Goal: Find specific page/section: Find specific page/section

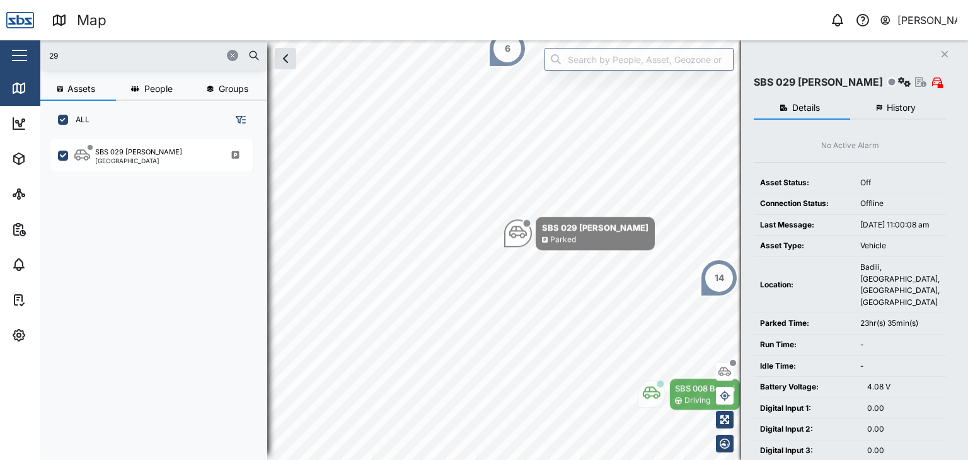
scroll to position [305, 197]
drag, startPoint x: 0, startPoint y: 0, endPoint x: 24, endPoint y: 49, distance: 54.1
click at [24, 49] on div "Map 0 Vijay Kumar Close Map Dashboard Assets ATS Camera Generator Personnel Tan…" at bounding box center [484, 230] width 968 height 460
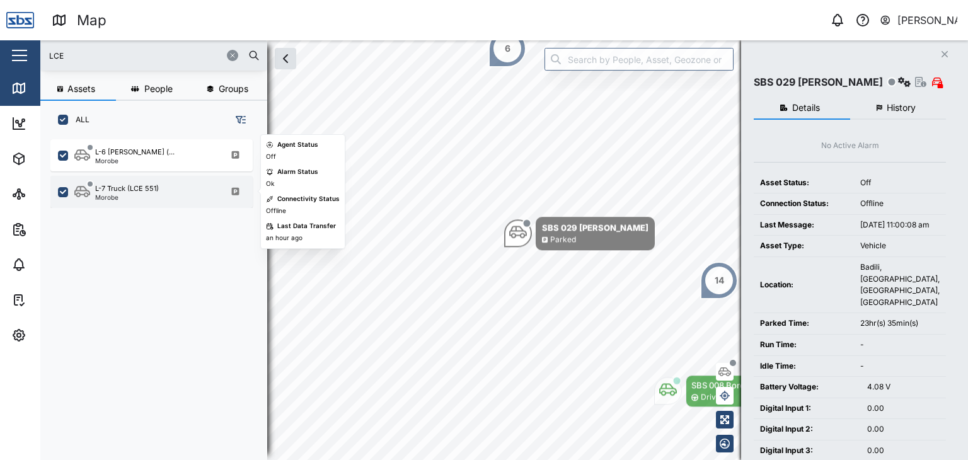
type input "LCE"
click at [138, 202] on div "L-7 Truck (LCE 551) Morobe" at bounding box center [151, 192] width 202 height 32
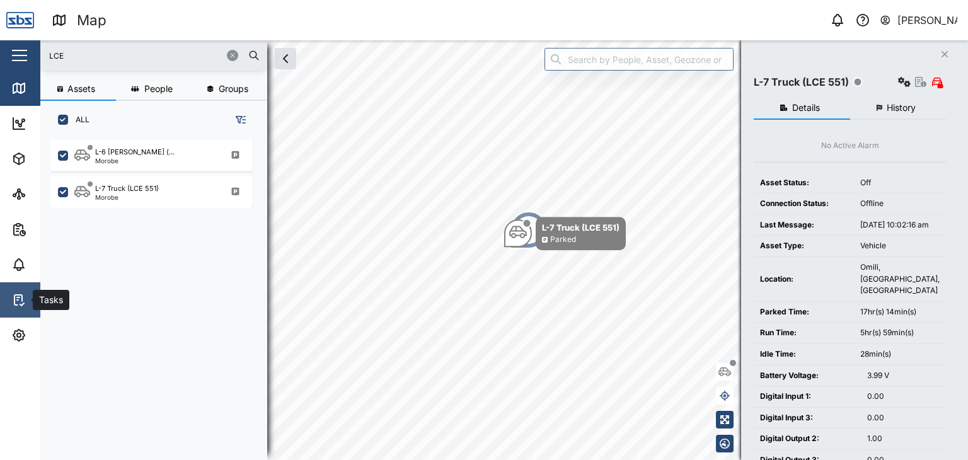
click at [16, 297] on icon at bounding box center [18, 299] width 15 height 15
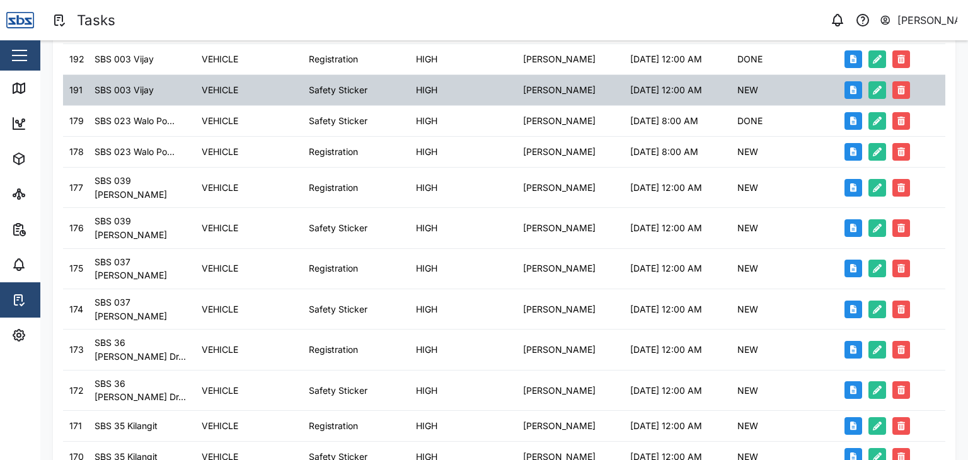
scroll to position [381, 0]
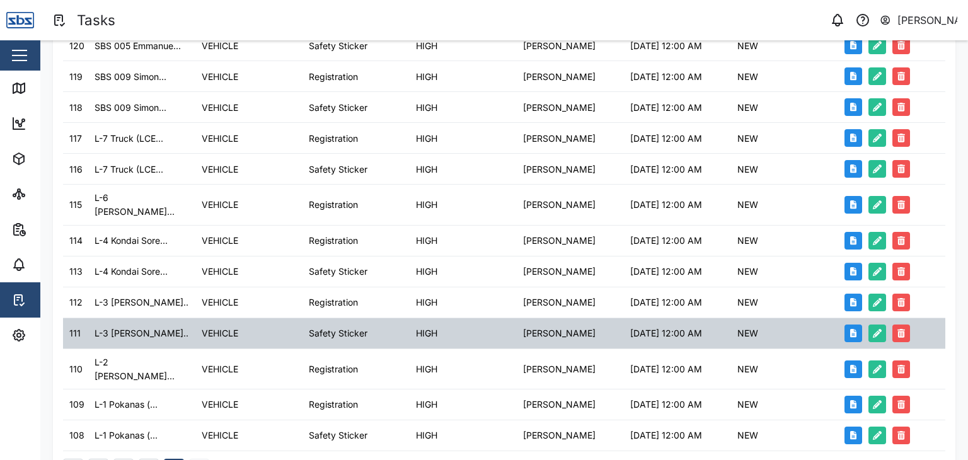
scroll to position [350, 0]
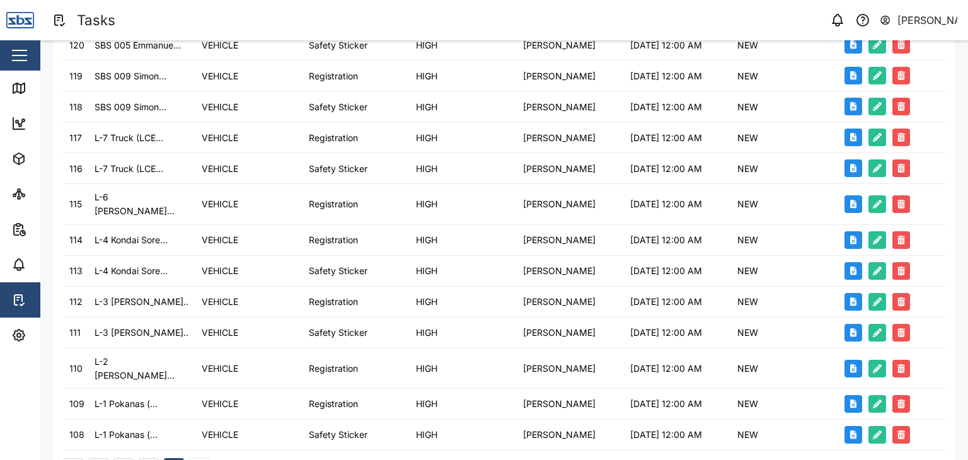
click at [200, 458] on div "1 2 3 4" at bounding box center [136, 468] width 146 height 20
click at [199, 458] on div "1 2 3 4" at bounding box center [136, 468] width 146 height 20
click at [96, 458] on button "1" at bounding box center [98, 468] width 20 height 20
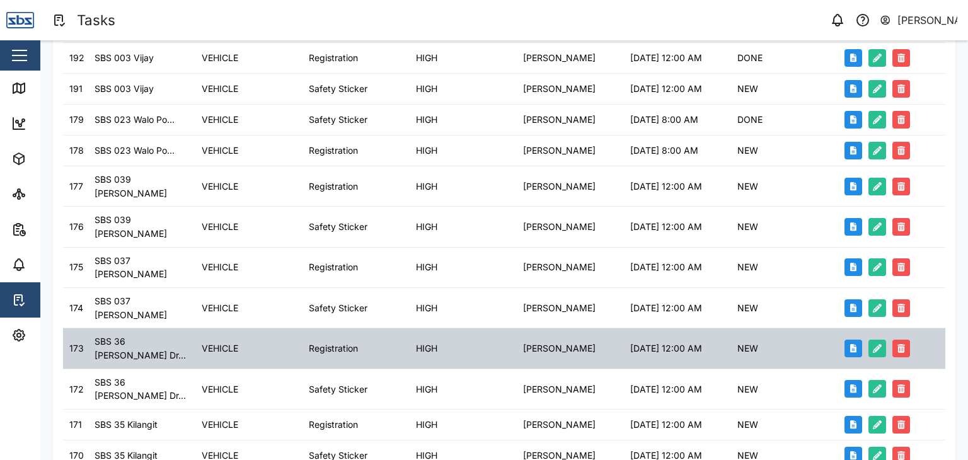
scroll to position [381, 0]
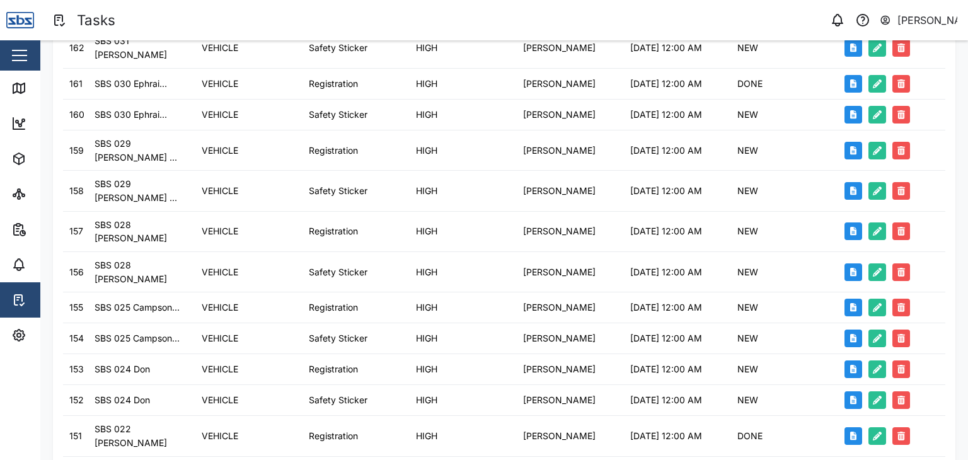
scroll to position [378, 0]
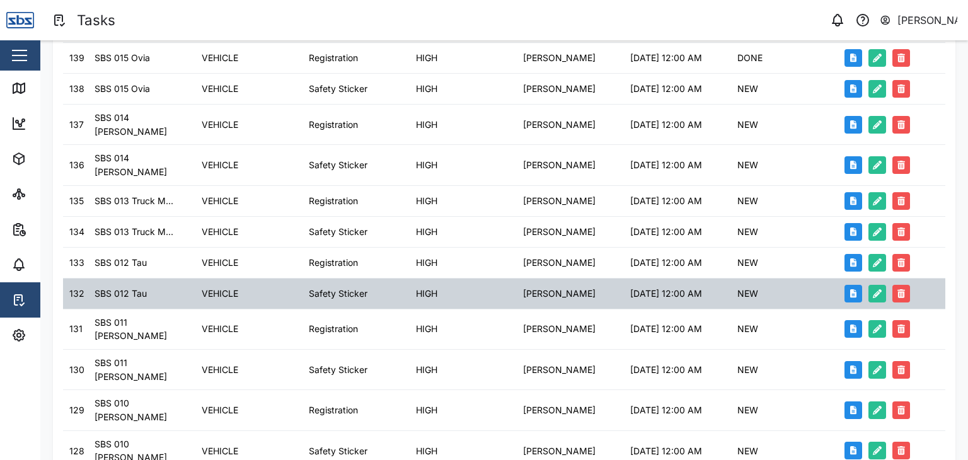
scroll to position [381, 0]
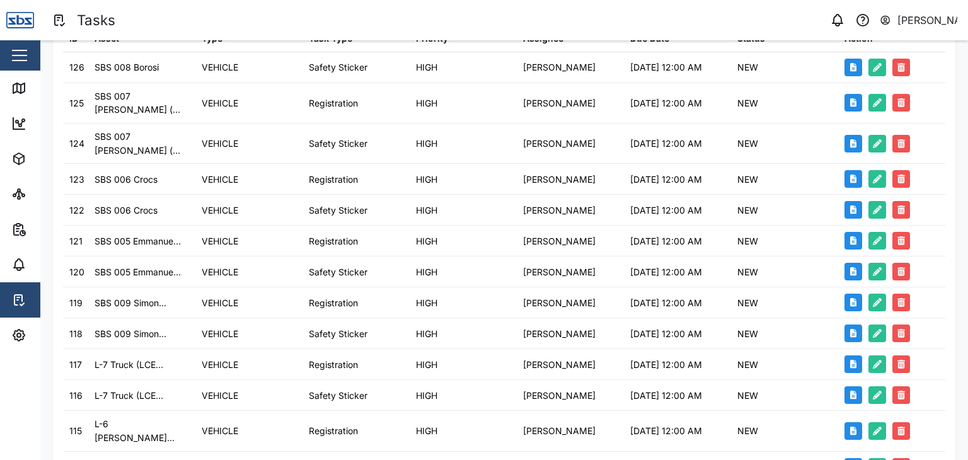
scroll to position [350, 0]
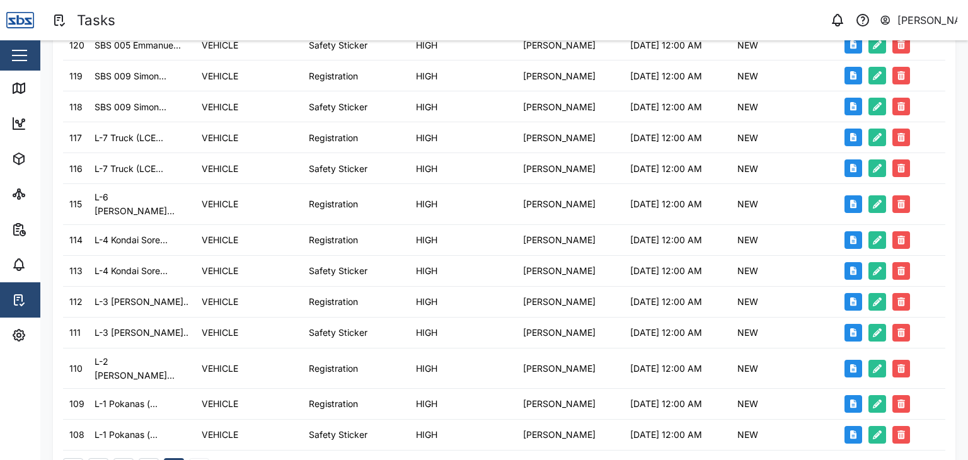
click at [97, 458] on button "1" at bounding box center [98, 468] width 20 height 20
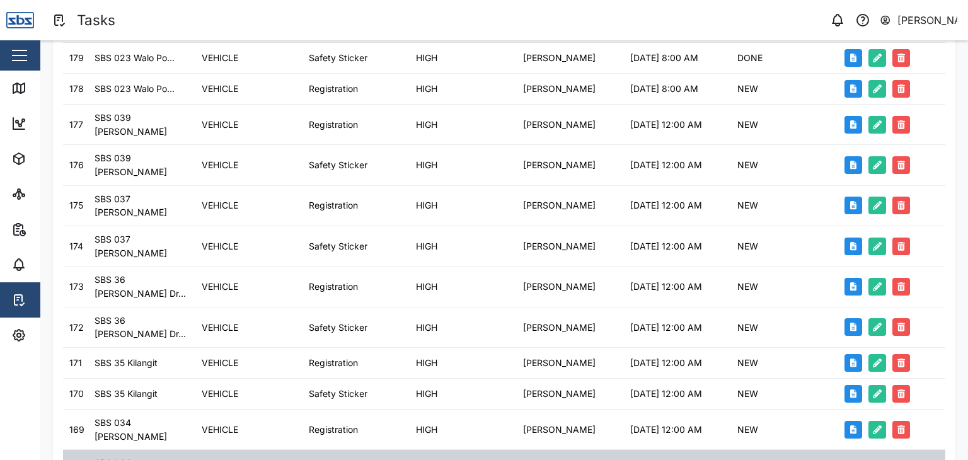
scroll to position [381, 0]
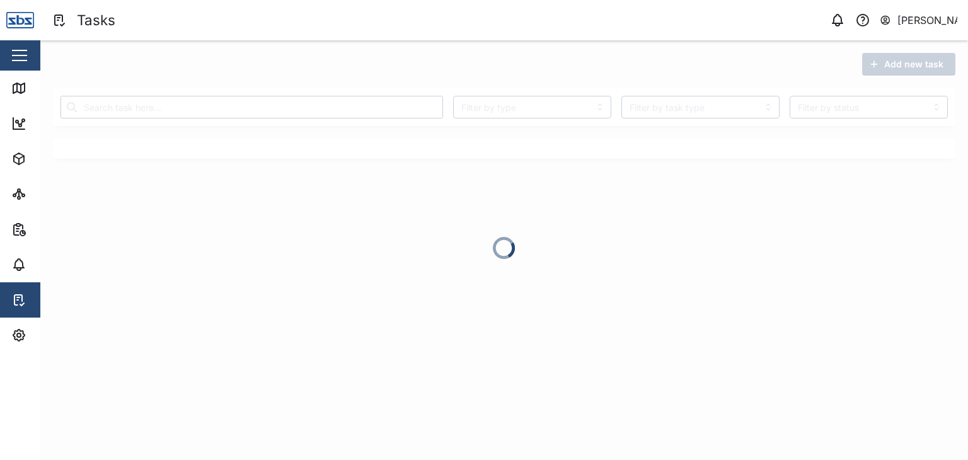
scroll to position [0, 0]
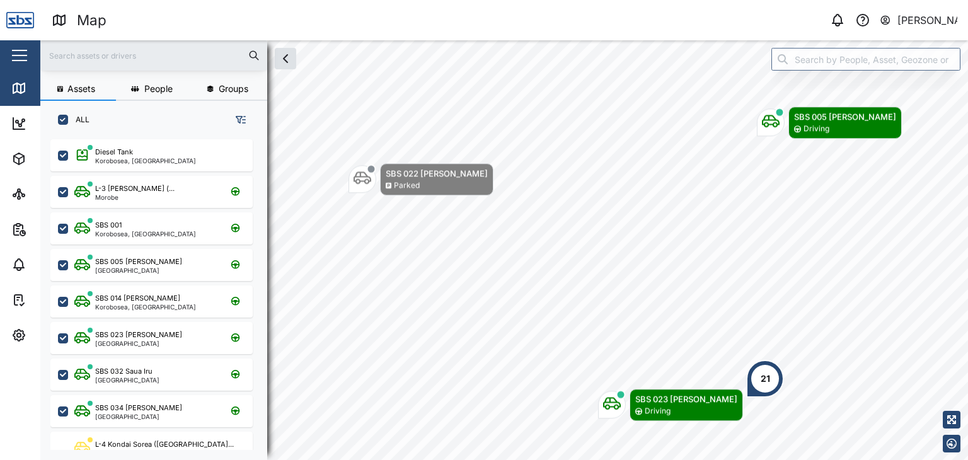
scroll to position [305, 197]
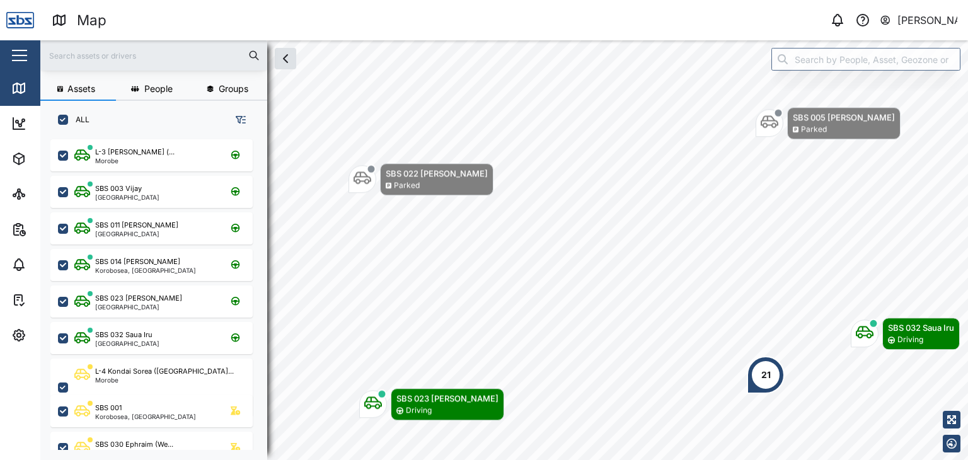
click at [53, 47] on input "text" at bounding box center [154, 55] width 212 height 19
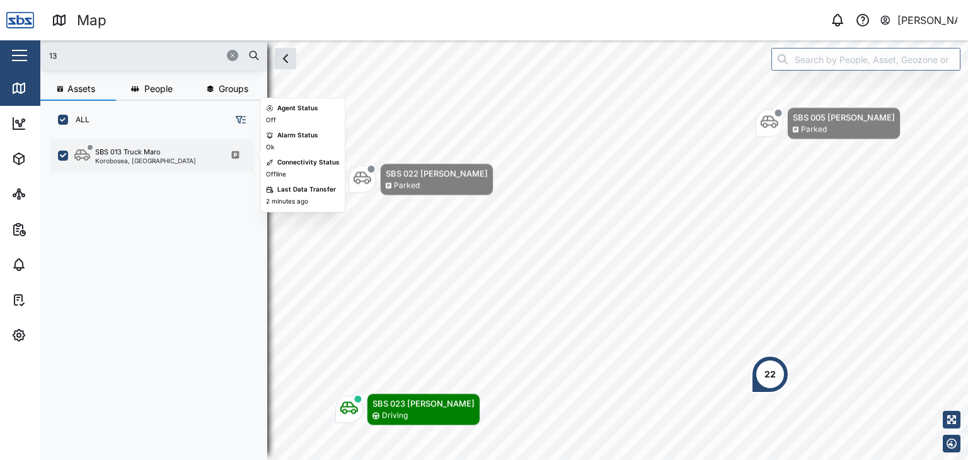
click at [111, 159] on div "Korobosea, [GEOGRAPHIC_DATA]" at bounding box center [145, 161] width 101 height 6
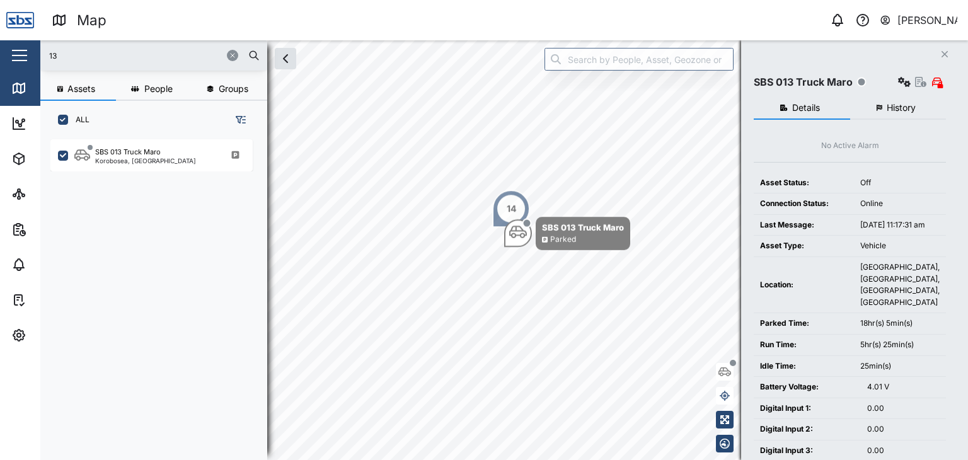
drag, startPoint x: 78, startPoint y: 55, endPoint x: 40, endPoint y: 51, distance: 38.6
click at [40, 51] on div "Map 0 [PERSON_NAME] Close Map Dashboard Assets ATS Camera Generator Personnel T…" at bounding box center [484, 230] width 968 height 460
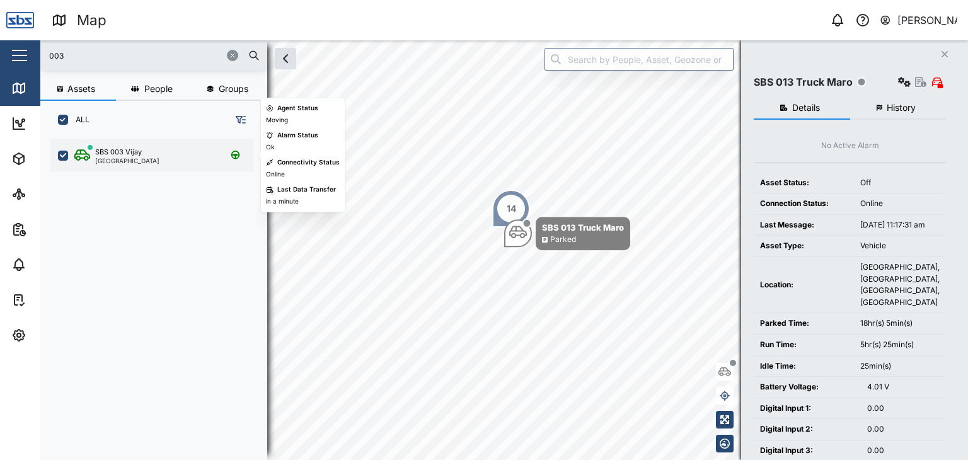
click at [132, 161] on div "[GEOGRAPHIC_DATA]" at bounding box center [127, 161] width 64 height 6
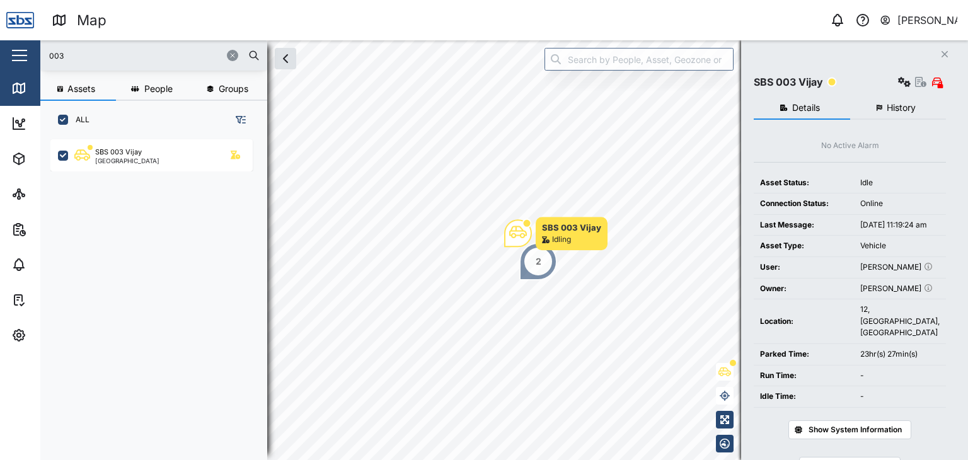
drag, startPoint x: 71, startPoint y: 59, endPoint x: 23, endPoint y: 50, distance: 49.3
click at [23, 50] on div "Map 0 [PERSON_NAME] Close Map Dashboard Assets ATS Camera Generator Personnel T…" at bounding box center [484, 230] width 968 height 460
type input "13"
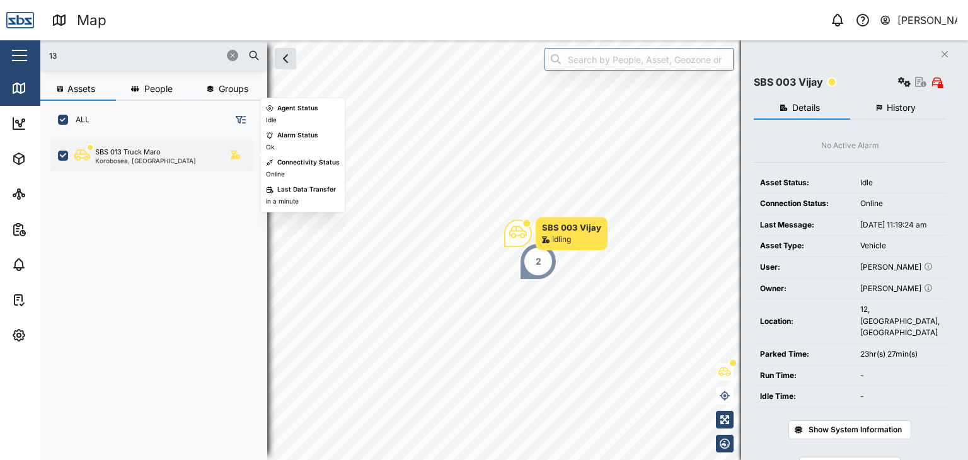
click at [144, 164] on div "SBS 013 Truck Maro Korobosea, [GEOGRAPHIC_DATA]" at bounding box center [151, 155] width 202 height 32
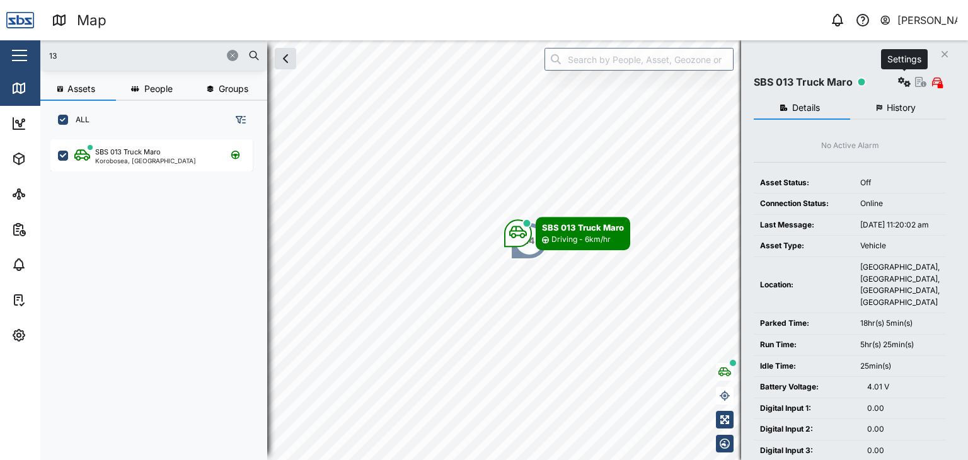
click at [903, 83] on icon "button" at bounding box center [904, 82] width 13 height 10
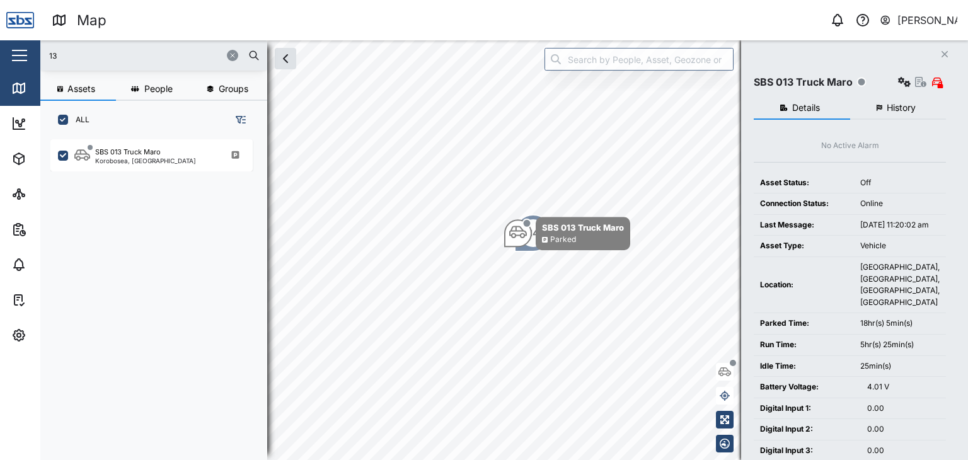
click at [938, 153] on div "No Active Alarm Asset Status: Off Connection Status: Online Last Message: [DATE…" at bounding box center [850, 467] width 192 height 655
click at [919, 84] on icon "button" at bounding box center [920, 82] width 11 height 10
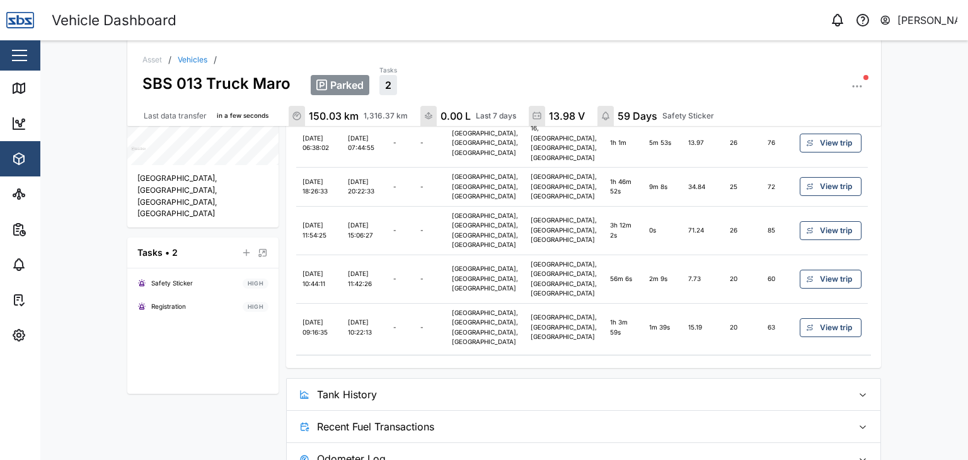
scroll to position [451, 0]
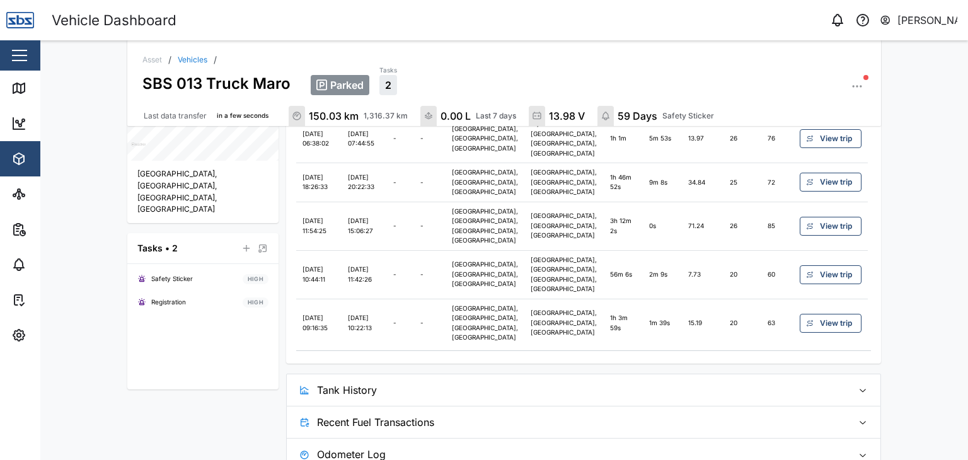
click at [325, 374] on span "Tank History" at bounding box center [580, 390] width 526 height 32
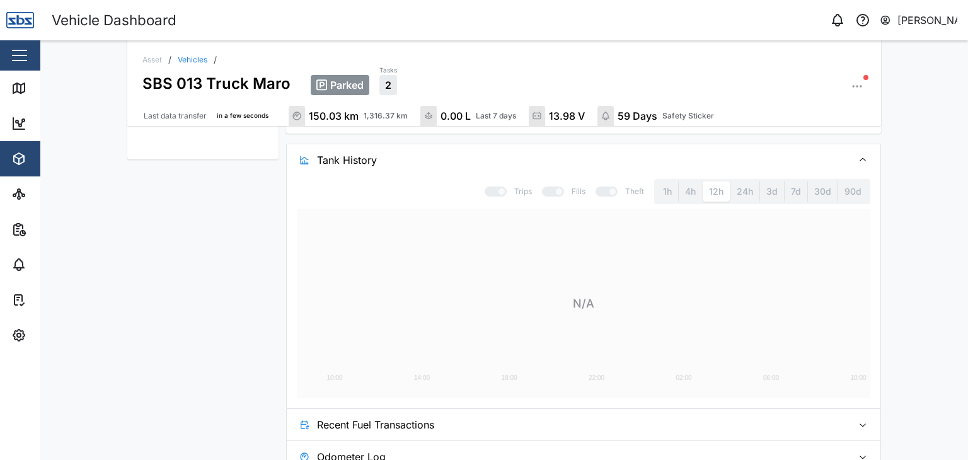
scroll to position [683, 0]
click at [662, 179] on div "1h" at bounding box center [667, 189] width 21 height 20
click at [609, 184] on div "Theft" at bounding box center [620, 189] width 49 height 10
click at [323, 142] on span "Tank History" at bounding box center [580, 158] width 526 height 32
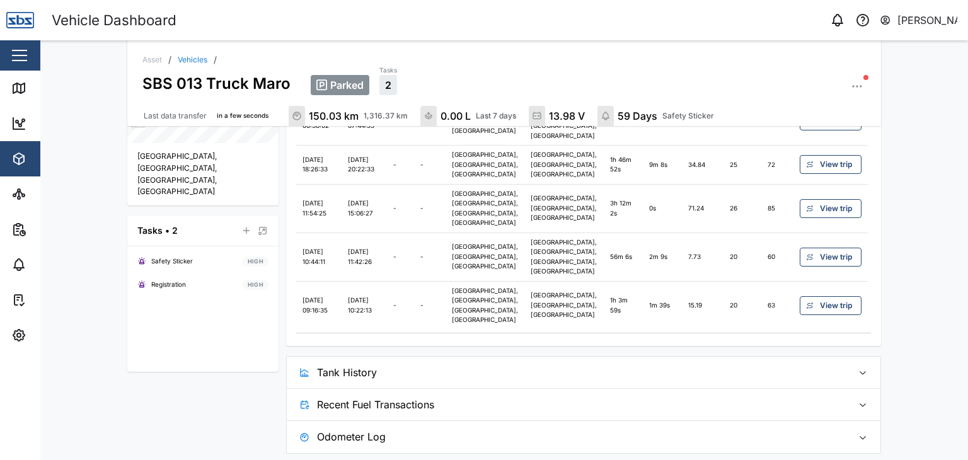
scroll to position [451, 0]
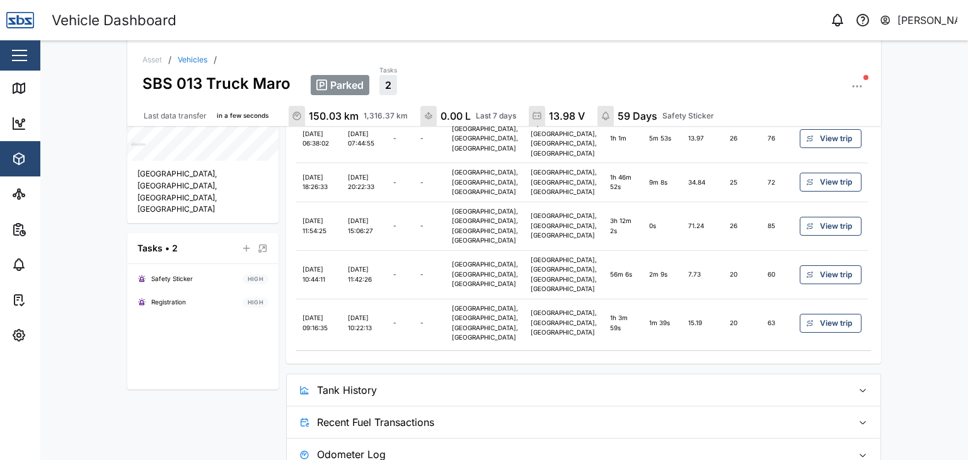
click at [308, 374] on button "Tank History" at bounding box center [584, 390] width 594 height 32
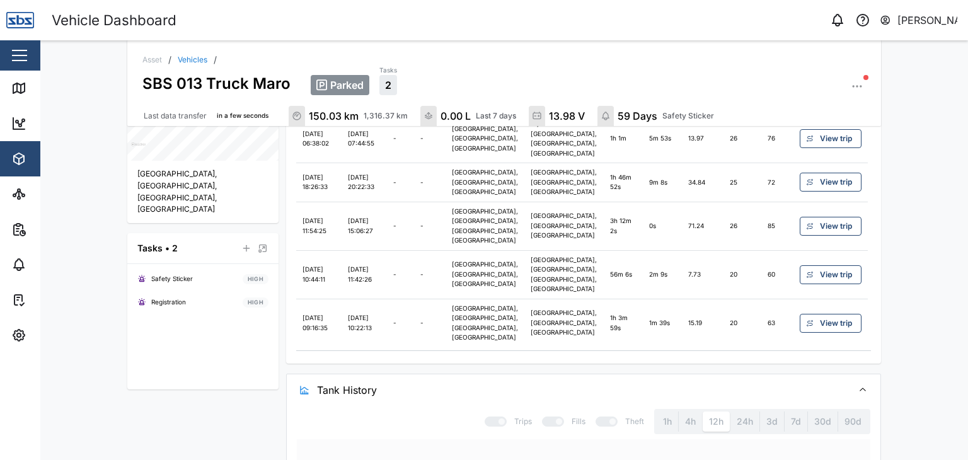
scroll to position [683, 0]
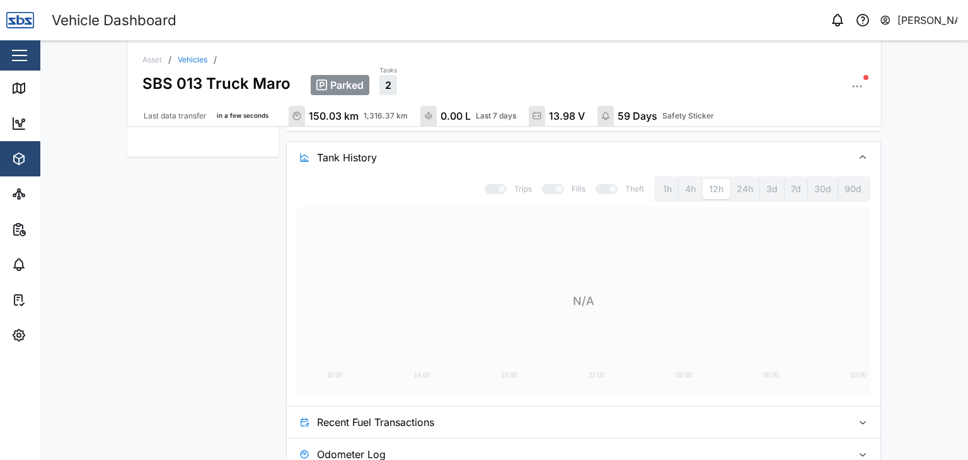
click at [739, 179] on div "24h" at bounding box center [745, 189] width 30 height 20
click at [559, 184] on div "Fills" at bounding box center [563, 189] width 43 height 10
click at [551, 184] on div "Fills" at bounding box center [563, 189] width 43 height 10
click at [304, 417] on icon "button" at bounding box center [304, 422] width 10 height 10
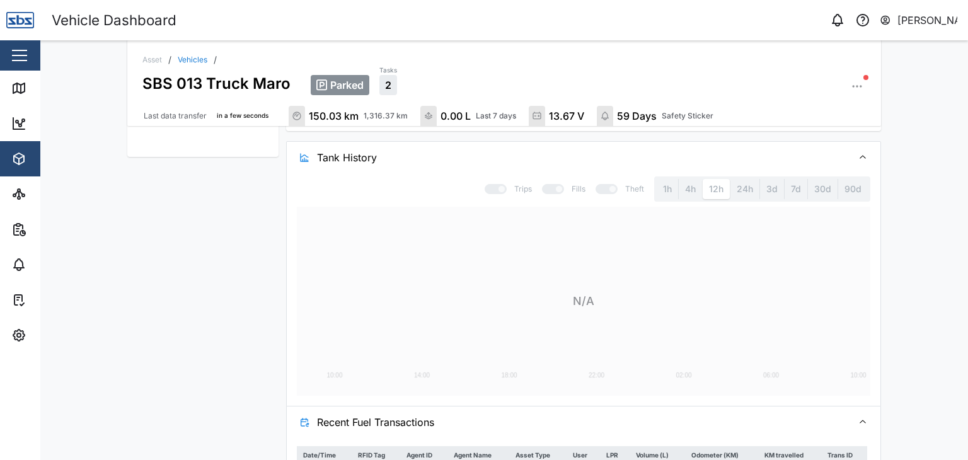
scroll to position [764, 0]
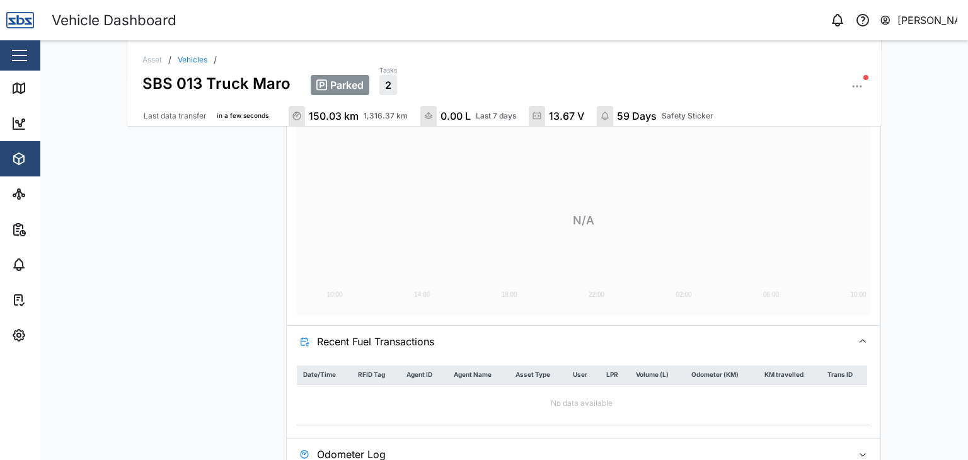
click at [301, 451] on icon "button" at bounding box center [305, 455] width 8 height 8
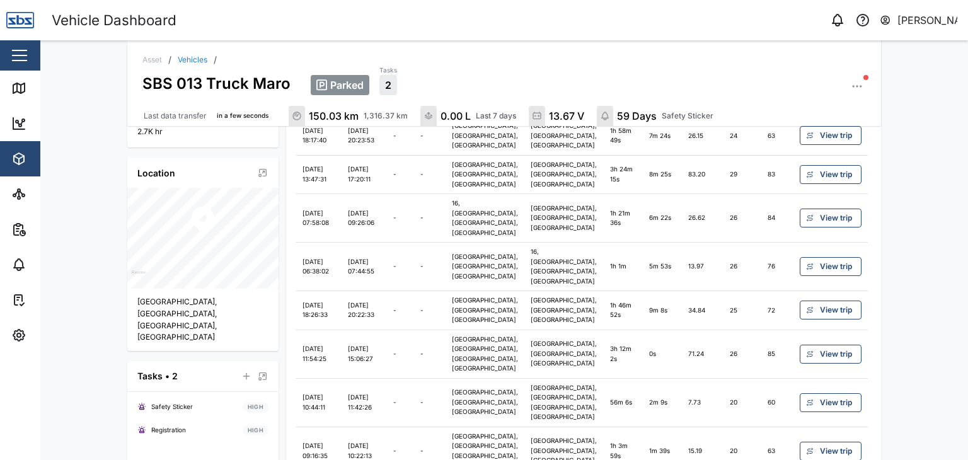
scroll to position [575, 0]
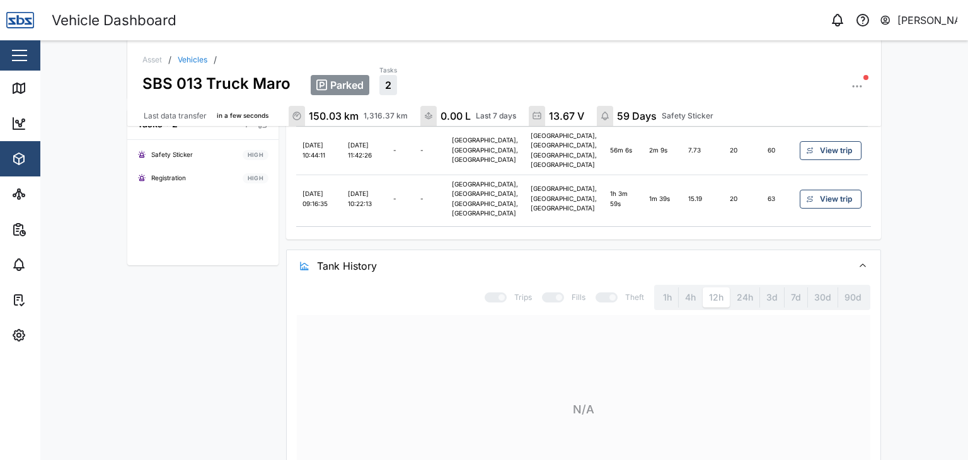
click at [491, 292] on div "Trips" at bounding box center [508, 297] width 47 height 10
click at [548, 292] on div "Fills" at bounding box center [563, 297] width 43 height 10
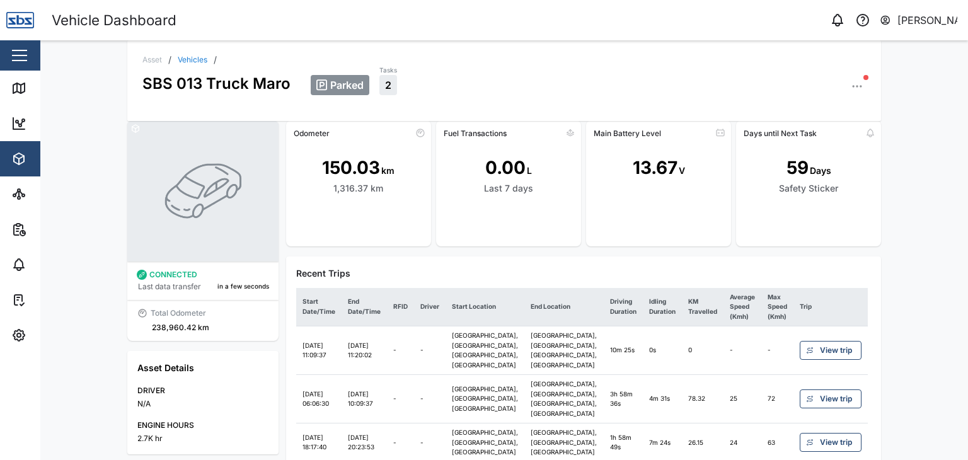
scroll to position [0, 0]
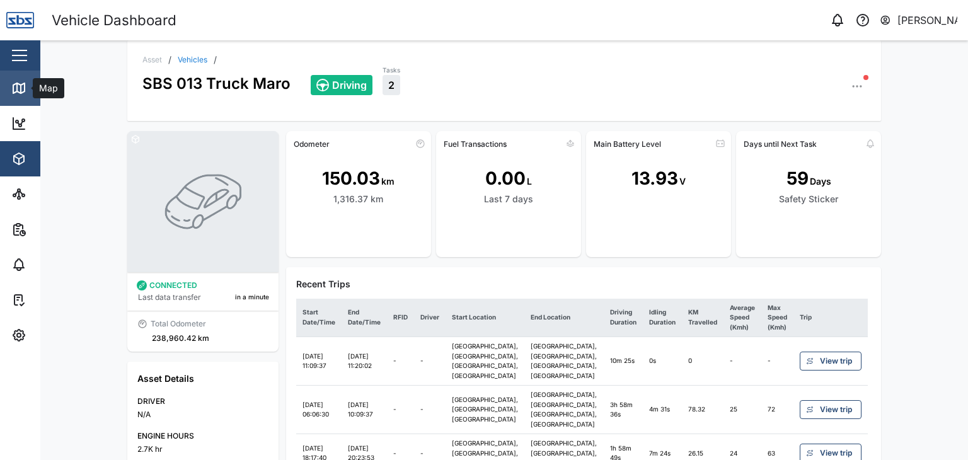
click at [17, 85] on icon at bounding box center [17, 87] width 0 height 8
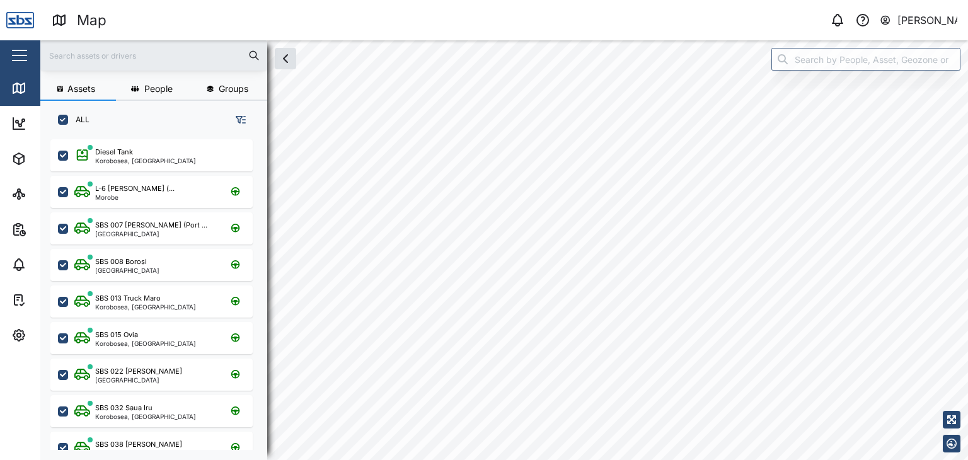
scroll to position [305, 197]
checkbox input "true"
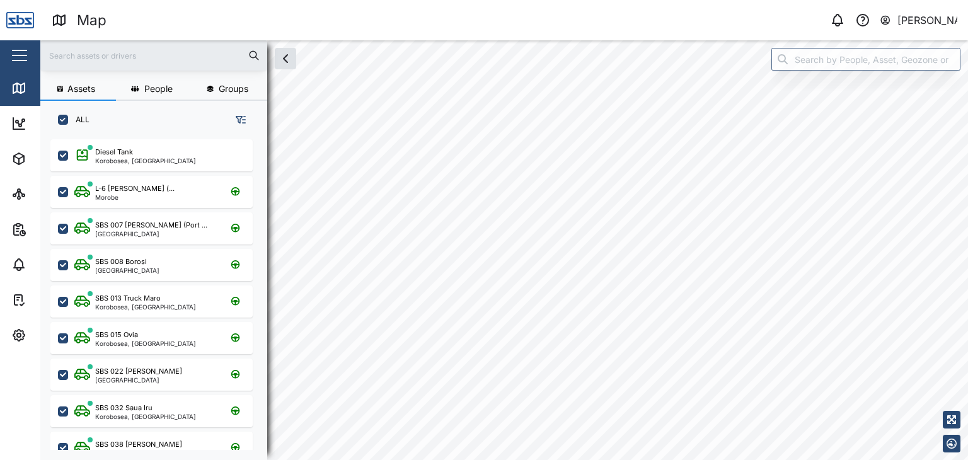
checkbox input "true"
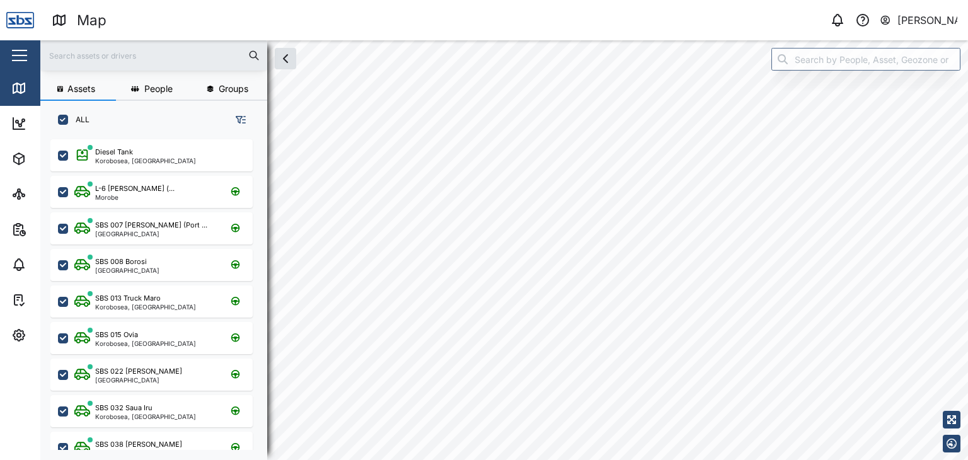
checkbox input "true"
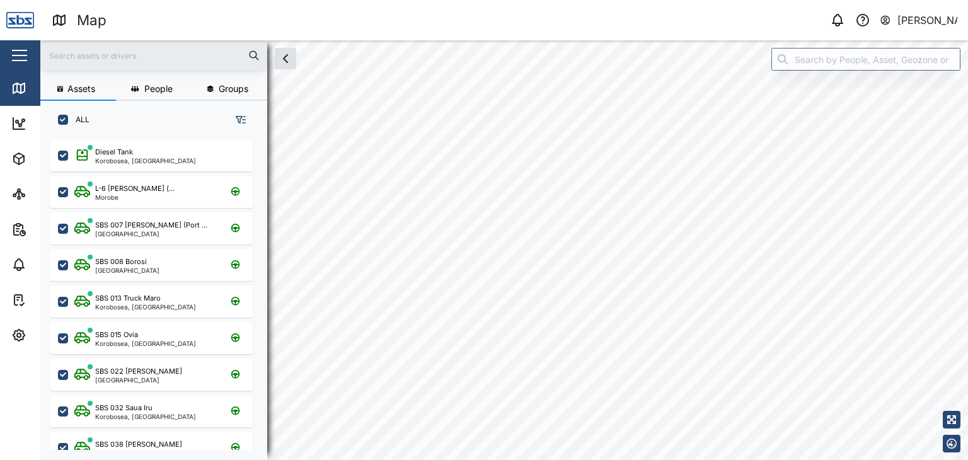
checkbox input "true"
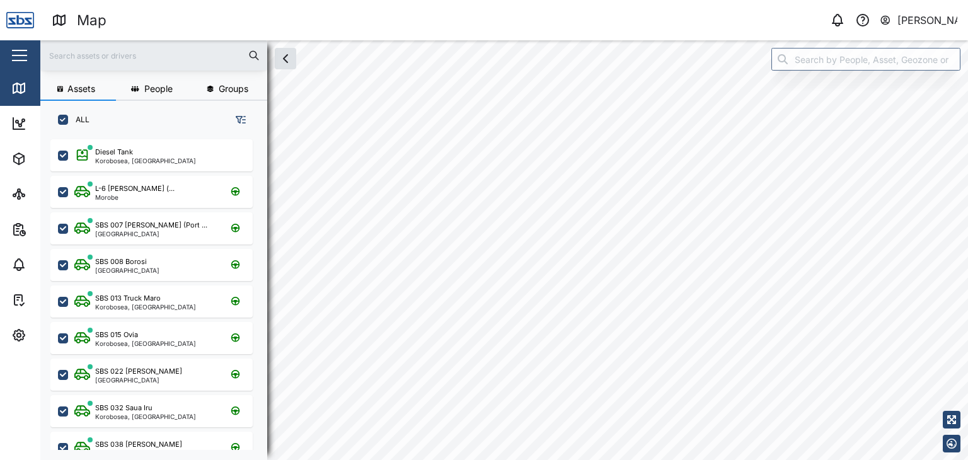
checkbox input "true"
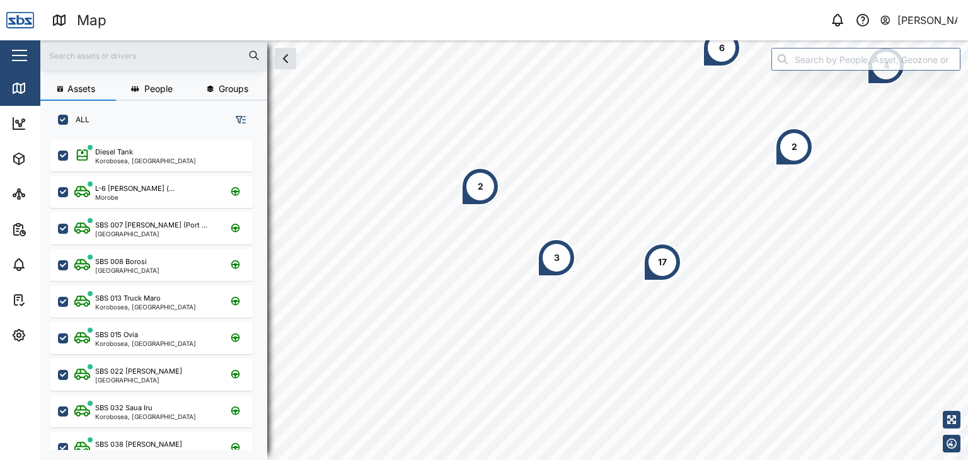
click at [161, 61] on input "text" at bounding box center [154, 55] width 212 height 19
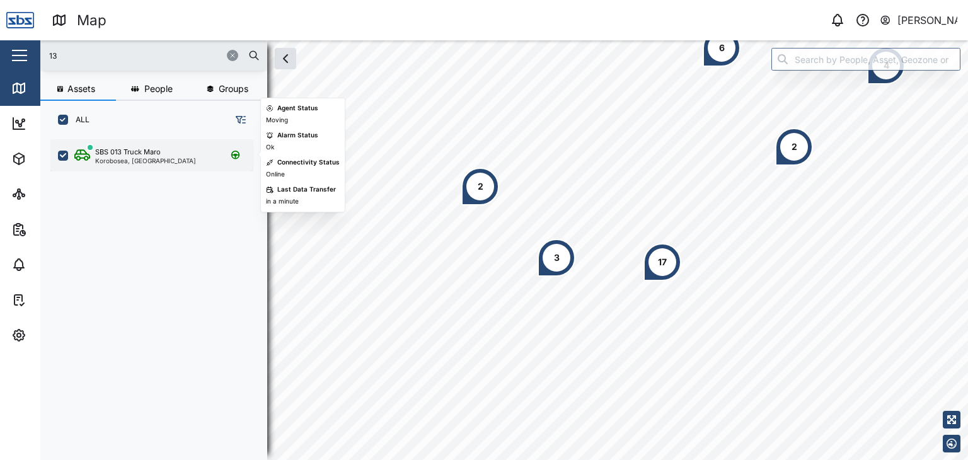
click at [128, 164] on div "SBS 013 Truck Maro Korobosea, [GEOGRAPHIC_DATA]" at bounding box center [151, 155] width 202 height 32
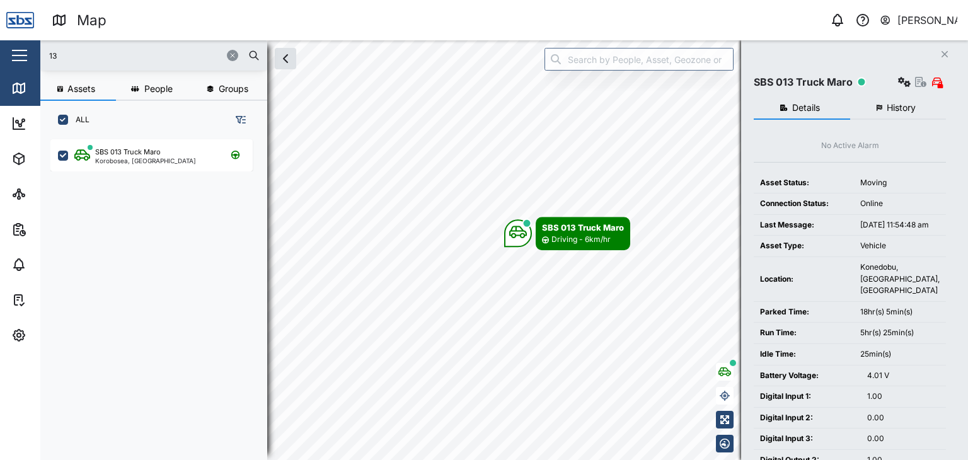
drag, startPoint x: 78, startPoint y: 54, endPoint x: 40, endPoint y: 51, distance: 37.9
click at [40, 51] on div "13" at bounding box center [153, 55] width 227 height 30
type input "16"
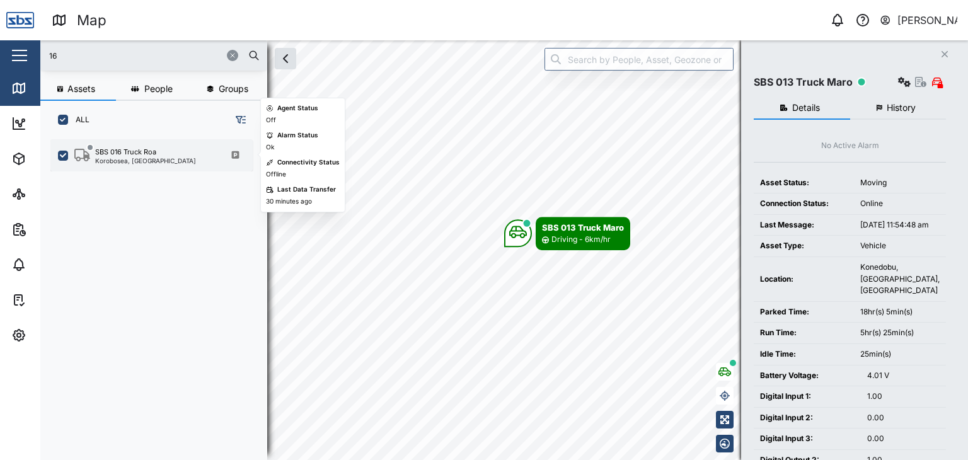
click at [118, 159] on div "Korobosea, [GEOGRAPHIC_DATA]" at bounding box center [145, 161] width 101 height 6
